Goal: Task Accomplishment & Management: Manage account settings

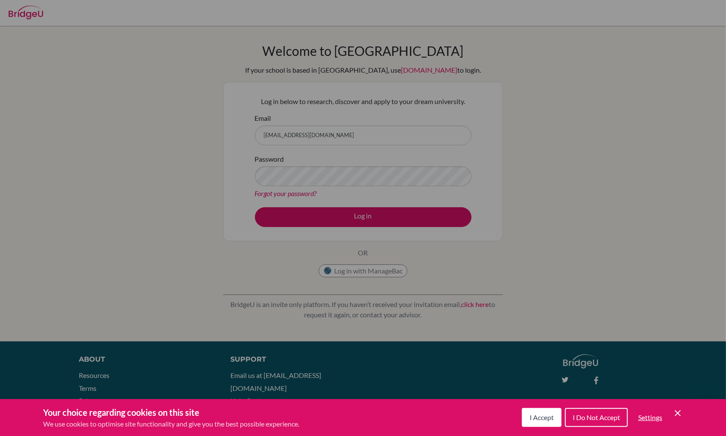
click at [543, 422] on span "I Accept" at bounding box center [541, 418] width 24 height 8
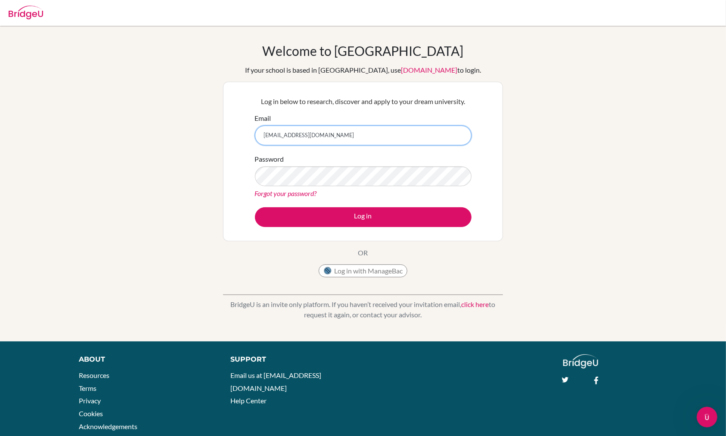
click at [339, 135] on input "[EMAIL_ADDRESS][DOMAIN_NAME]" at bounding box center [363, 136] width 217 height 20
type input "z"
click at [331, 132] on input "Email" at bounding box center [363, 136] width 217 height 20
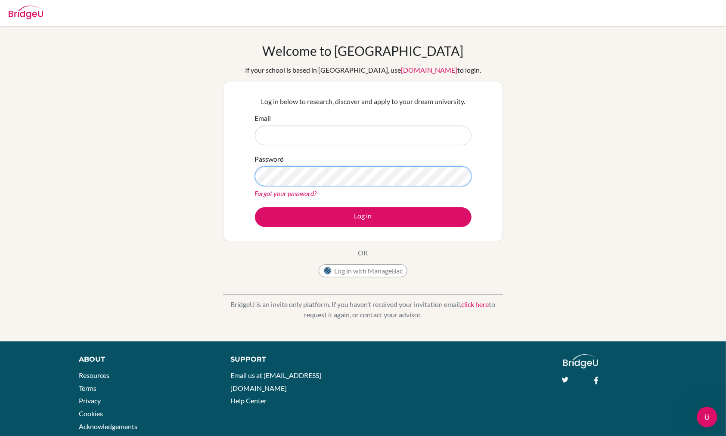
click at [238, 174] on div "Log in below to research, discover and apply to your dream university. Email Pa…" at bounding box center [363, 162] width 280 height 160
click at [279, 143] on input "Email" at bounding box center [363, 136] width 217 height 20
click at [269, 139] on input "Email" at bounding box center [363, 136] width 217 height 20
type input "z"
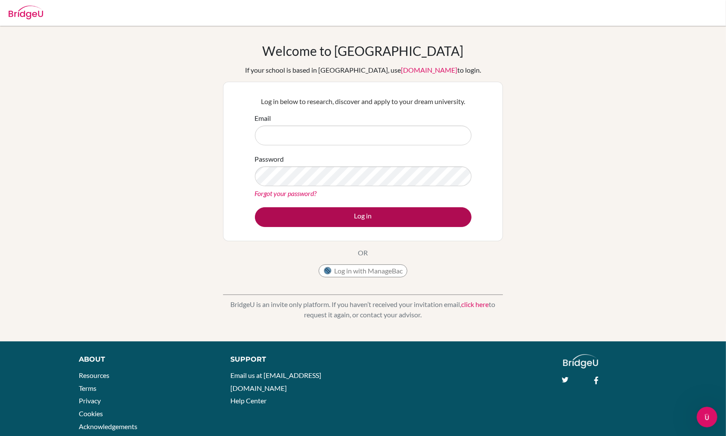
type input "[EMAIL_ADDRESS][DOMAIN_NAME]"
click at [343, 221] on button "Log in" at bounding box center [363, 217] width 217 height 20
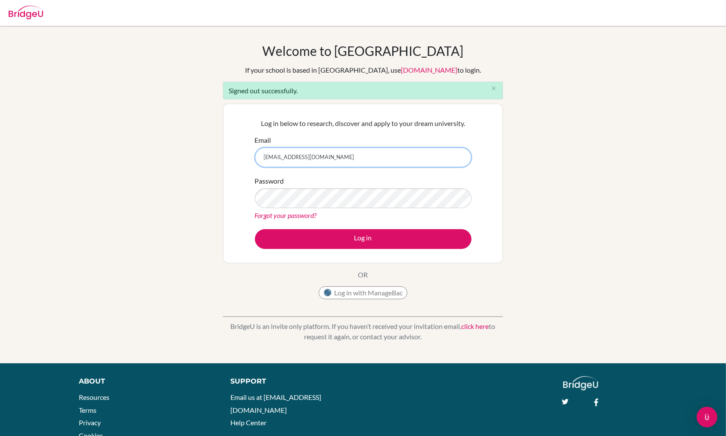
click at [278, 156] on input "[EMAIL_ADDRESS][DOMAIN_NAME]" at bounding box center [363, 158] width 217 height 20
type input "[EMAIL_ADDRESS][DOMAIN_NAME]"
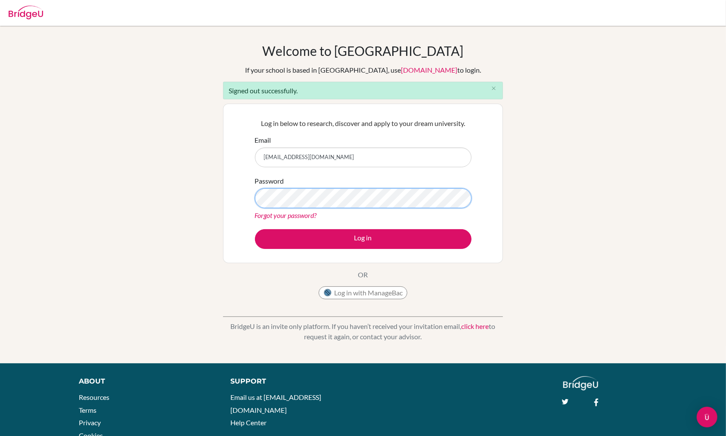
click at [241, 202] on div "Log in below to research, discover and apply to your dream university. Email [E…" at bounding box center [363, 184] width 280 height 160
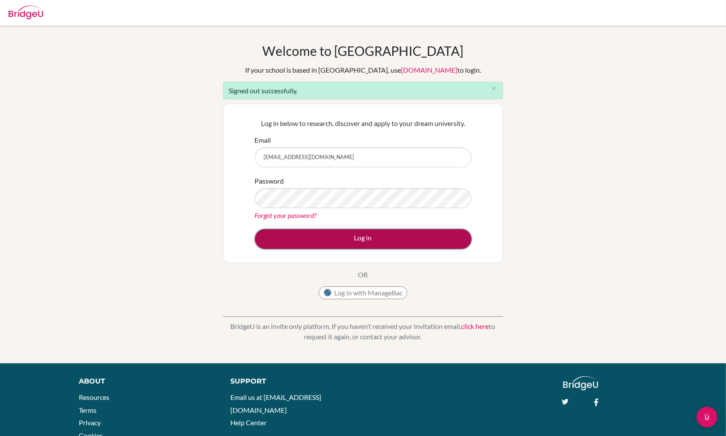
click at [431, 238] on button "Log in" at bounding box center [363, 239] width 217 height 20
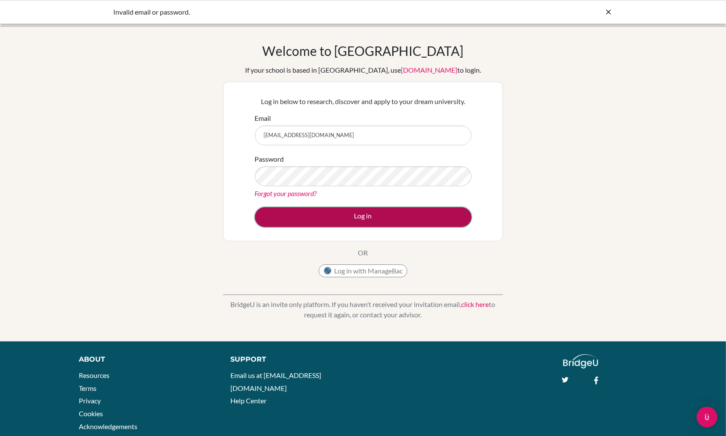
click at [287, 214] on button "Log in" at bounding box center [363, 217] width 217 height 20
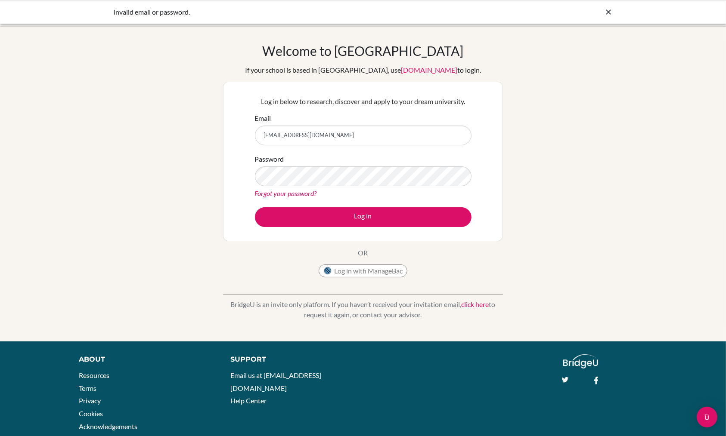
click at [214, 200] on div "Welcome to BridgeU If your school is based in China, use app.bridge-u.com.cn to…" at bounding box center [363, 184] width 726 height 282
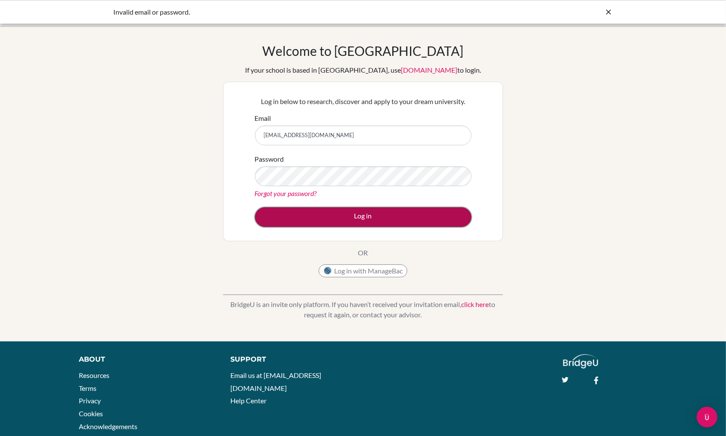
click at [346, 220] on button "Log in" at bounding box center [363, 217] width 217 height 20
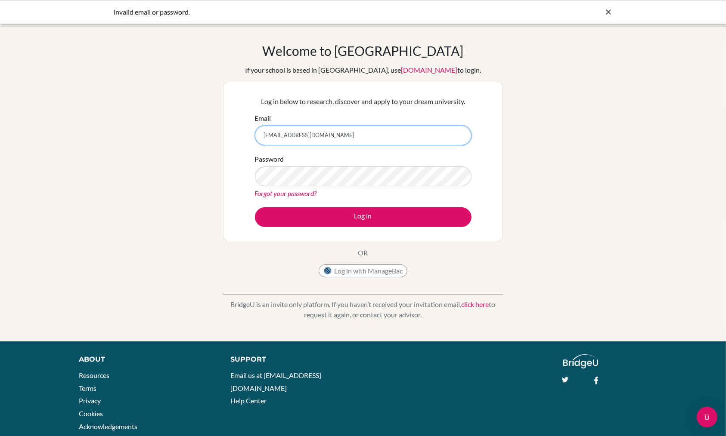
click at [267, 136] on input "[EMAIL_ADDRESS][DOMAIN_NAME]" at bounding box center [363, 136] width 217 height 20
type input "[EMAIL_ADDRESS][DOMAIN_NAME]"
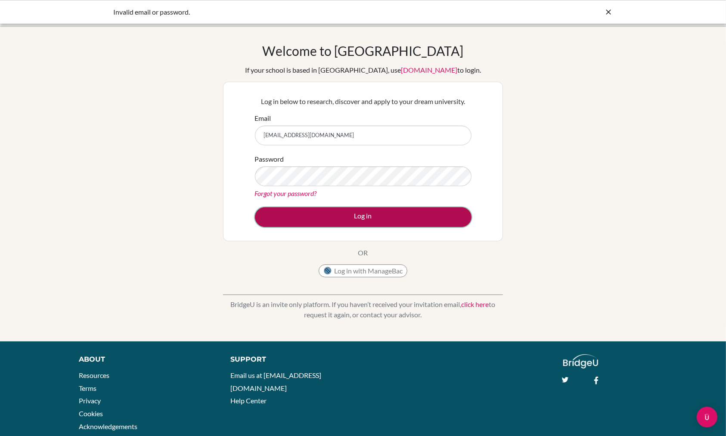
click at [368, 213] on button "Log in" at bounding box center [363, 217] width 217 height 20
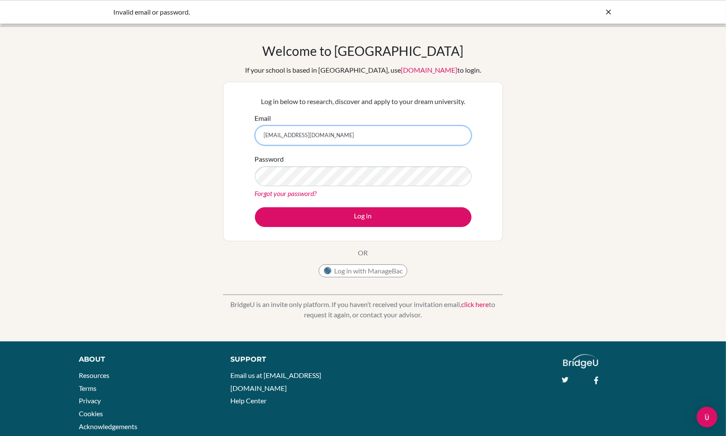
drag, startPoint x: 322, startPoint y: 139, endPoint x: 257, endPoint y: 139, distance: 65.0
click at [257, 139] on input "[EMAIL_ADDRESS][DOMAIN_NAME]" at bounding box center [363, 136] width 217 height 20
drag, startPoint x: 343, startPoint y: 138, endPoint x: 244, endPoint y: 131, distance: 99.3
click at [244, 131] on div "Log in below to research, discover and apply to your dream university. Email Ch…" at bounding box center [363, 162] width 280 height 160
paste input "c"
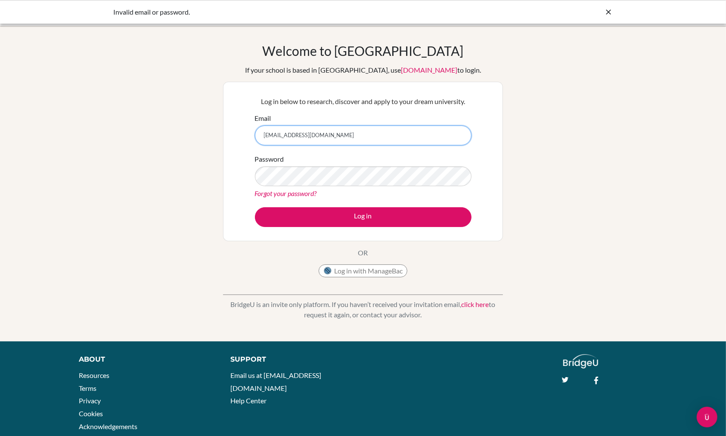
type input "[EMAIL_ADDRESS][DOMAIN_NAME]"
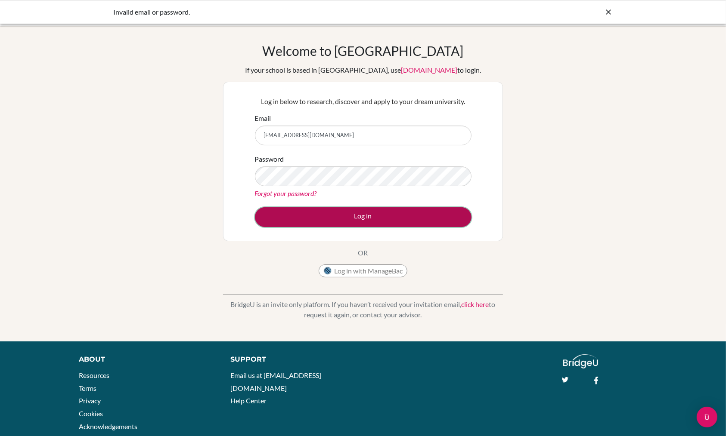
click at [351, 215] on button "Log in" at bounding box center [363, 217] width 217 height 20
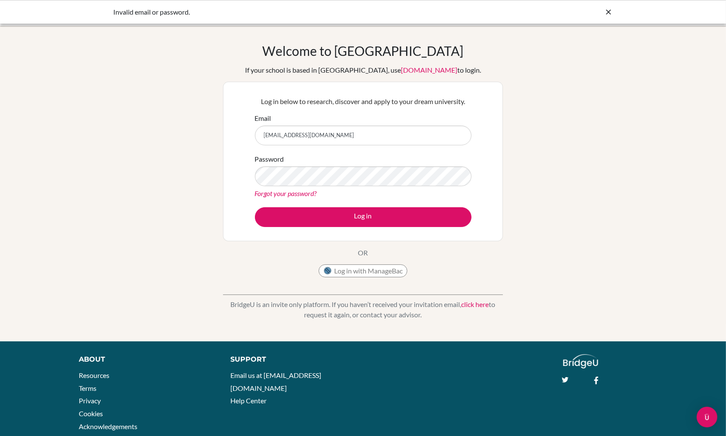
click at [290, 193] on link "Forgot your password?" at bounding box center [286, 193] width 62 height 8
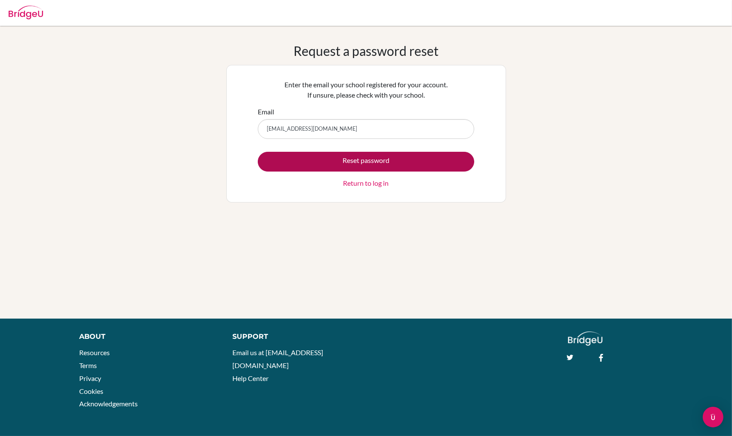
type input "[EMAIL_ADDRESS][DOMAIN_NAME]"
click at [436, 158] on button "Reset password" at bounding box center [366, 162] width 217 height 20
